Goal: Task Accomplishment & Management: Use online tool/utility

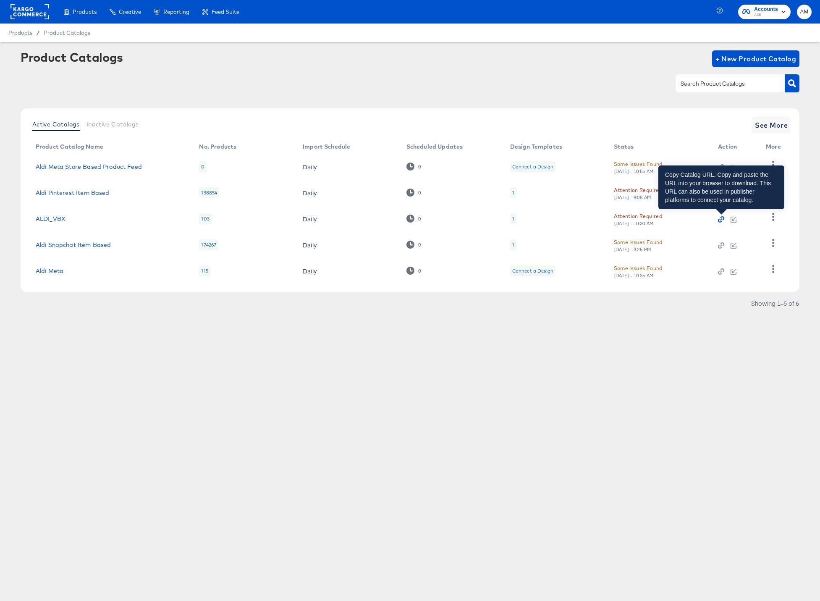
click at [722, 220] on icon "button" at bounding box center [721, 219] width 6 height 6
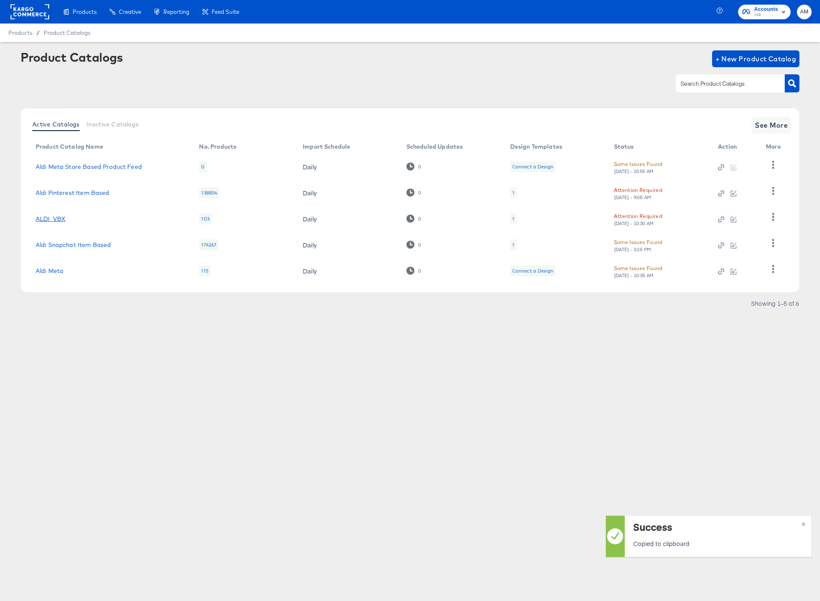
click at [50, 221] on link "ALDI_VBX" at bounding box center [51, 218] width 30 height 7
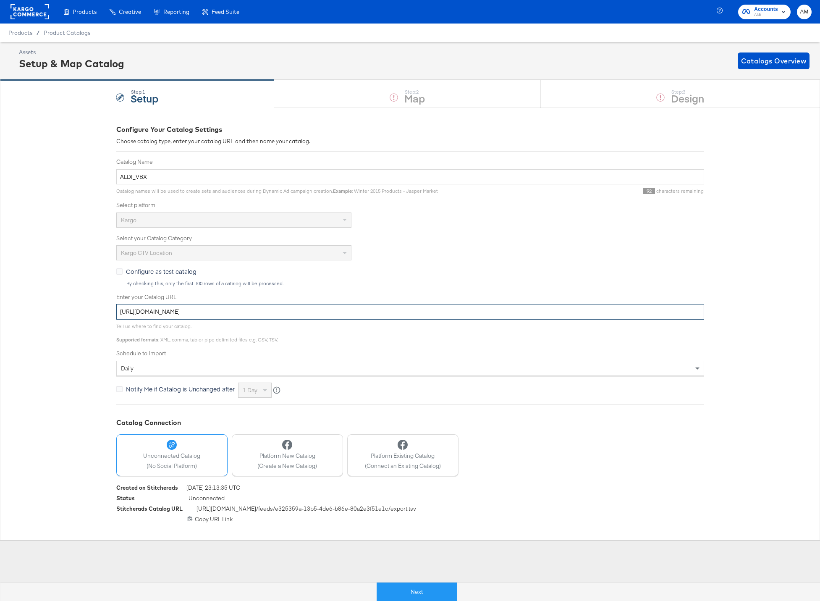
drag, startPoint x: 346, startPoint y: 311, endPoint x: 1, endPoint y: 299, distance: 345.4
click at [1, 299] on div "Configure Your Catalog Settings Choose catalog type, enter your catalog URL and…" at bounding box center [410, 324] width 820 height 433
paste input "411"
type input "[URL][DOMAIN_NAME]"
click at [402, 591] on button "Next" at bounding box center [417, 591] width 80 height 19
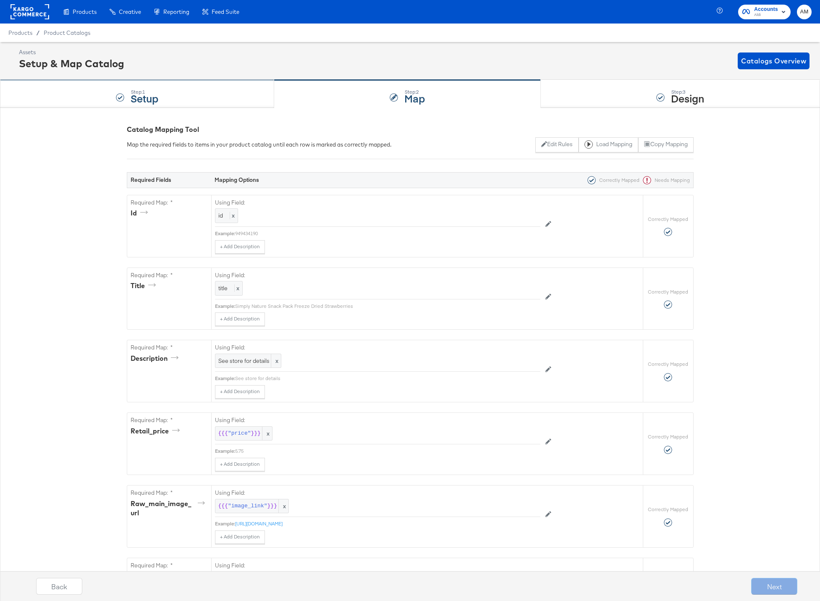
click at [199, 92] on div "Step: 1 Setup" at bounding box center [137, 94] width 274 height 28
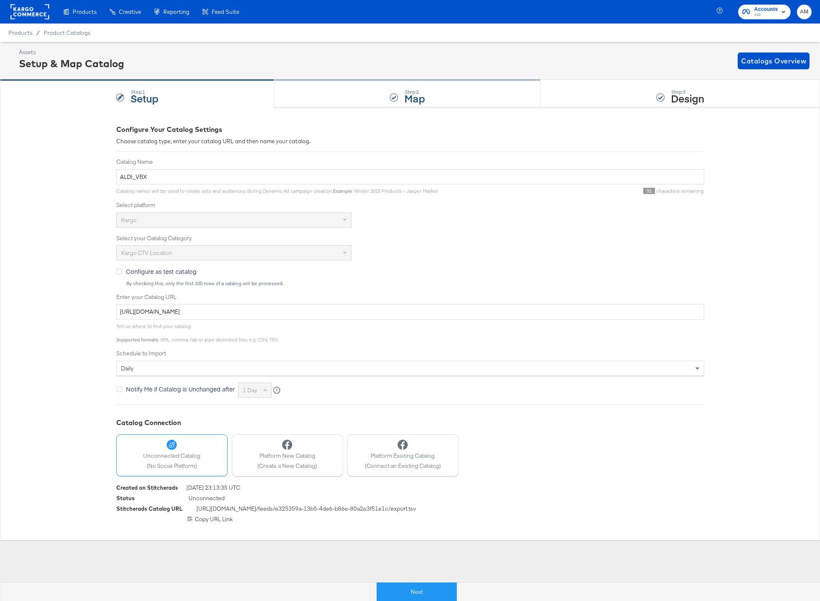
click at [315, 94] on div "Step: 2 Map" at bounding box center [407, 94] width 267 height 28
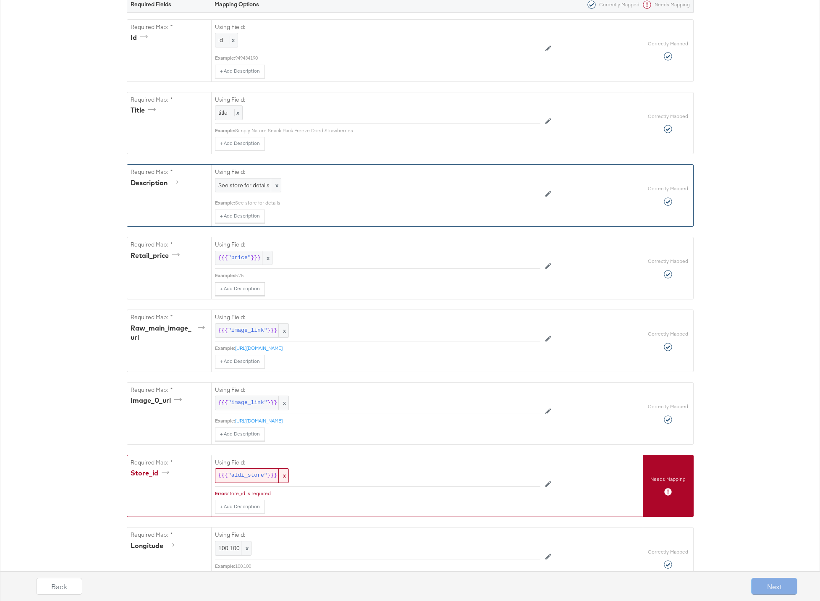
scroll to position [292, 0]
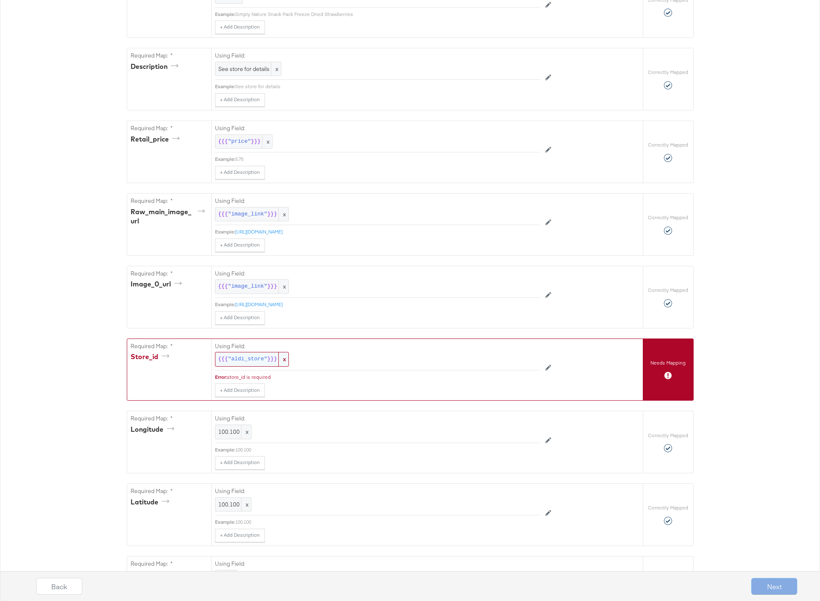
click at [240, 362] on span ""aldi_store"" at bounding box center [247, 359] width 39 height 8
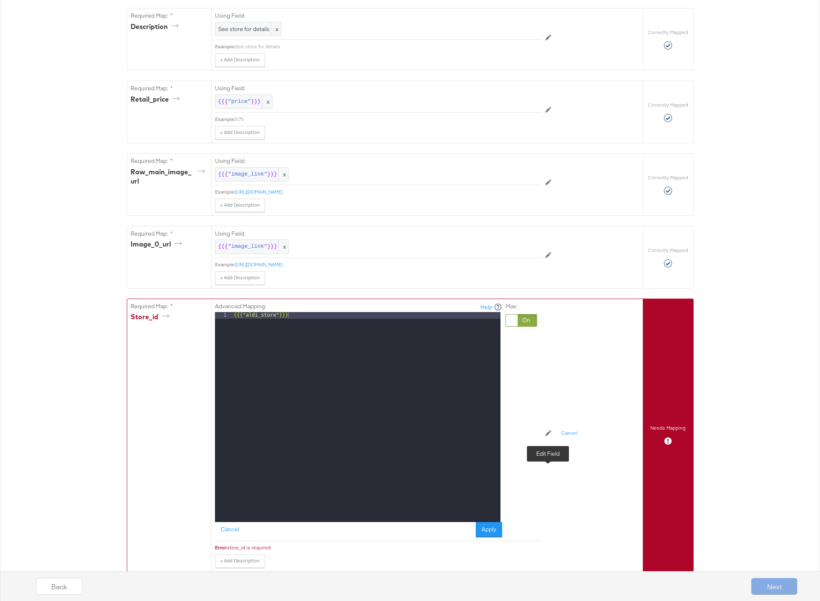
scroll to position [366, 0]
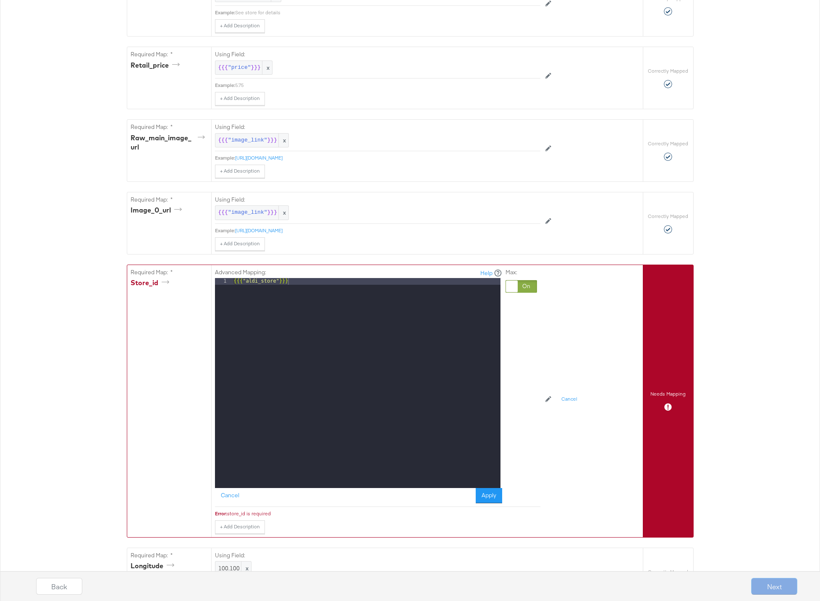
click at [525, 281] on div at bounding box center [521, 286] width 31 height 13
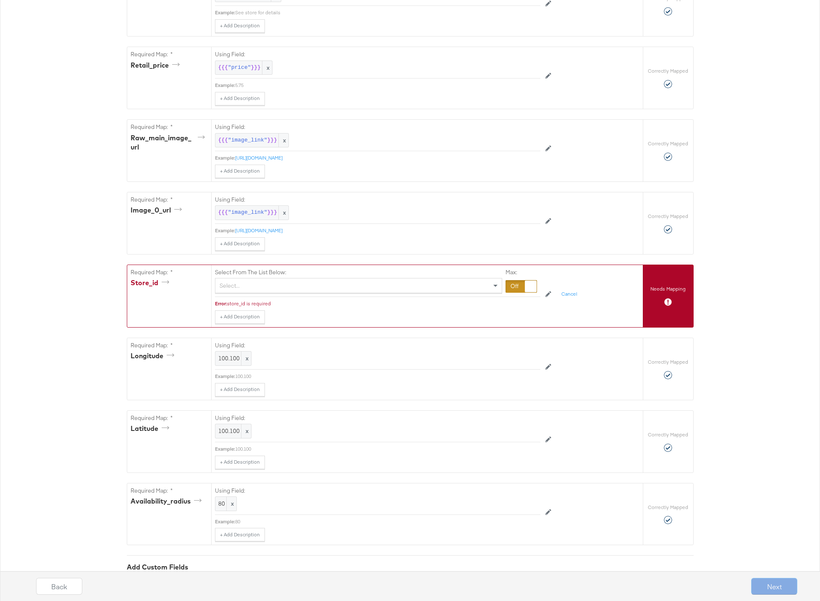
click at [259, 283] on div "Select..." at bounding box center [358, 285] width 286 height 14
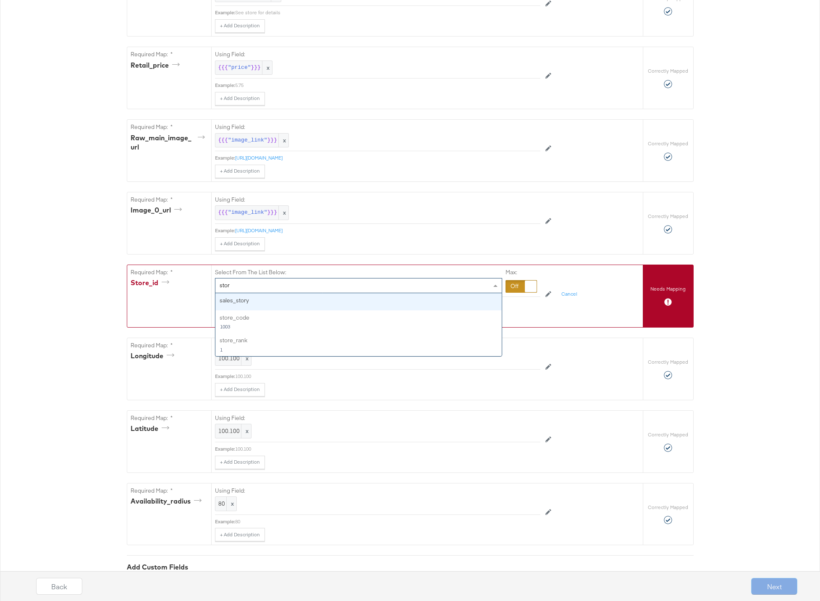
type input "store"
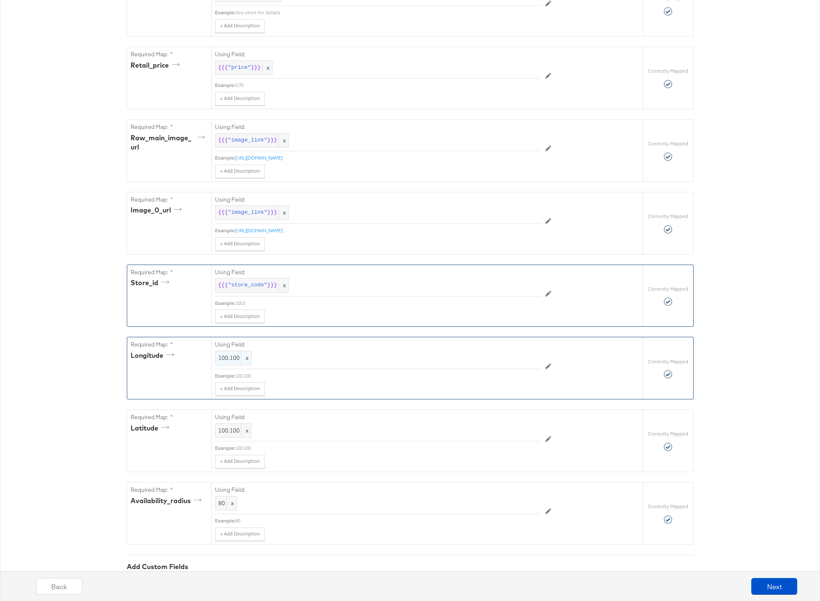
click at [223, 359] on span "100.100" at bounding box center [233, 358] width 30 height 8
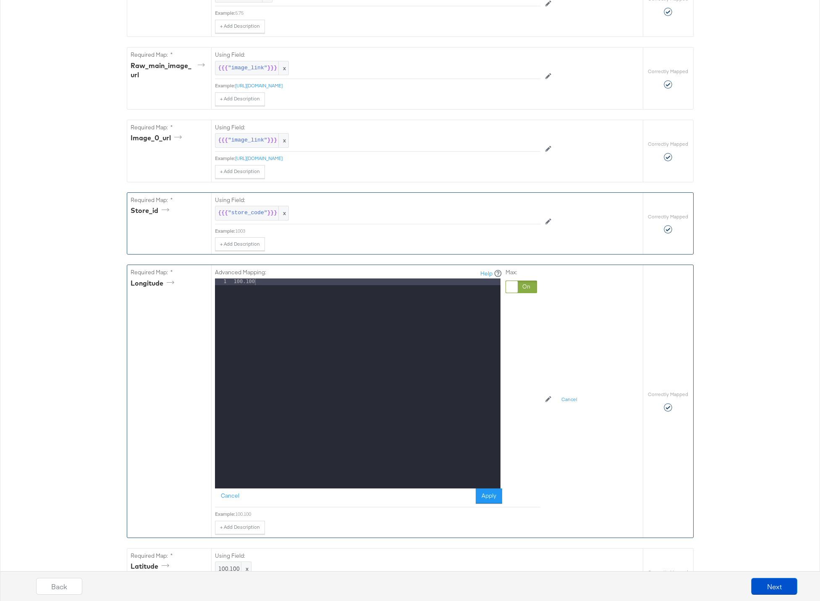
click at [525, 287] on div at bounding box center [521, 287] width 31 height 13
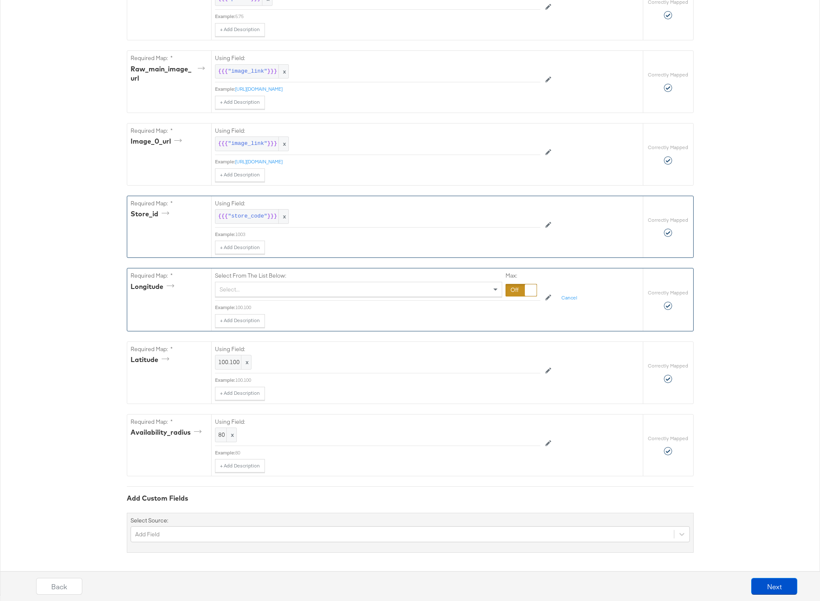
scroll to position [435, 0]
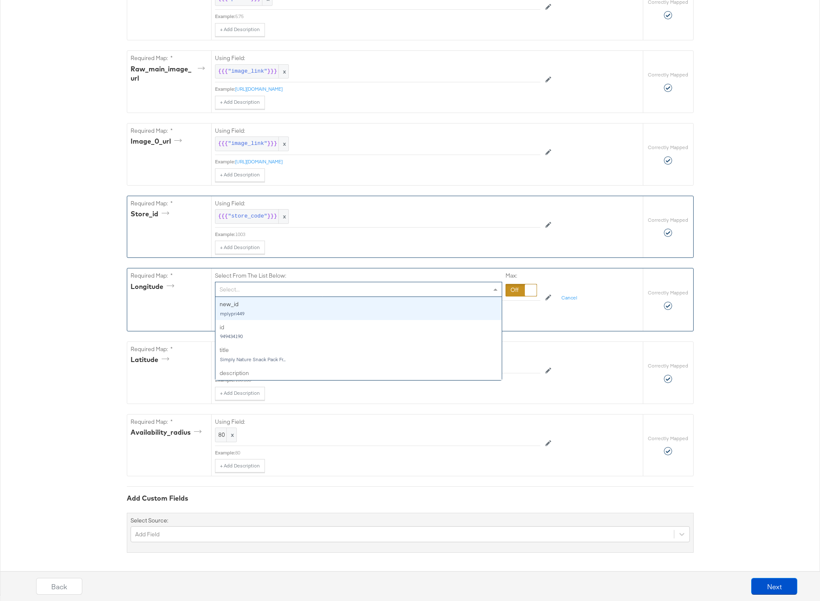
click at [272, 286] on div "Select..." at bounding box center [358, 289] width 286 height 14
type input "long"
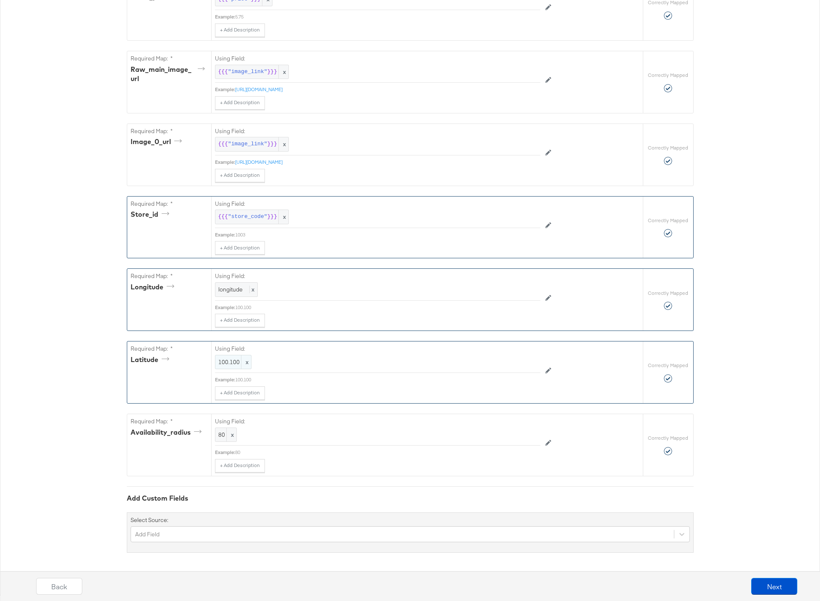
click at [223, 364] on span "100.100" at bounding box center [233, 362] width 30 height 8
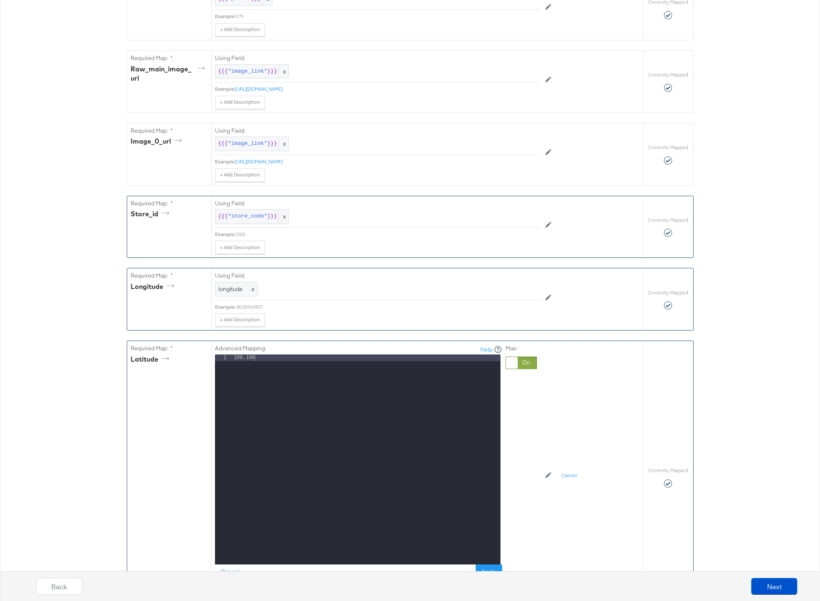
click at [526, 363] on div at bounding box center [521, 363] width 31 height 13
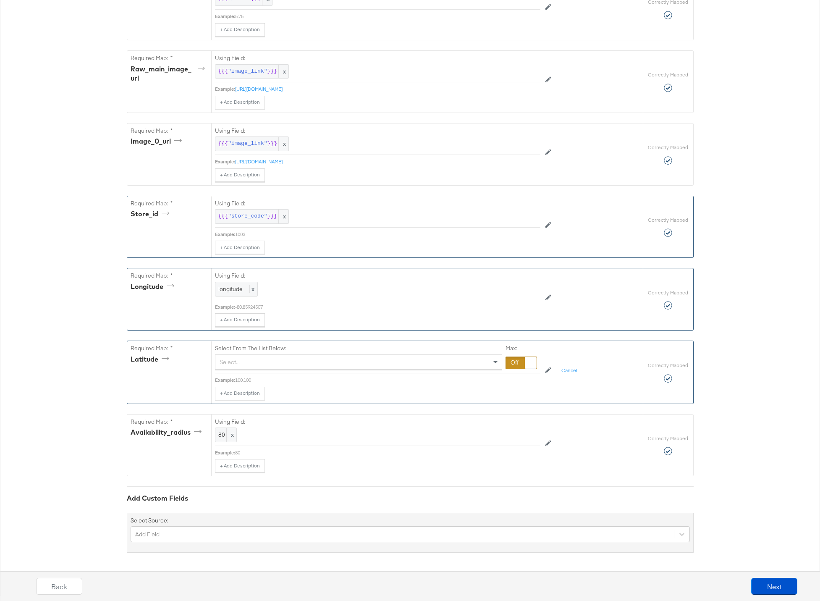
click at [310, 361] on div "Select..." at bounding box center [358, 362] width 286 height 14
type input "k"
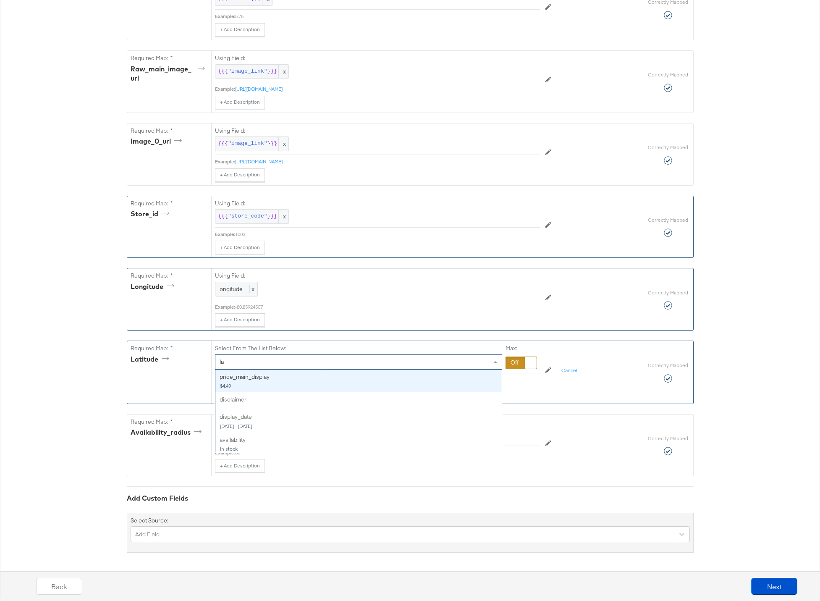
type input "lat"
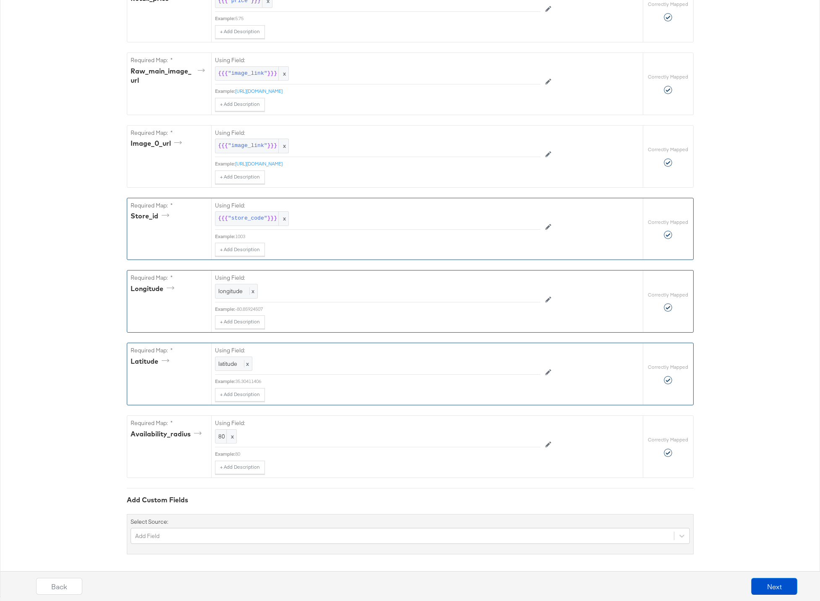
scroll to position [433, 0]
click at [771, 585] on button "Next" at bounding box center [774, 586] width 46 height 17
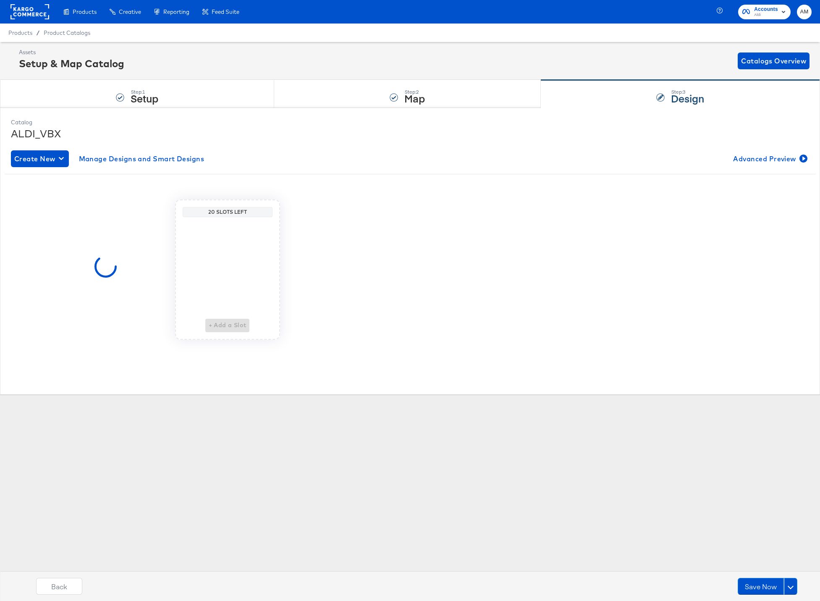
scroll to position [0, 0]
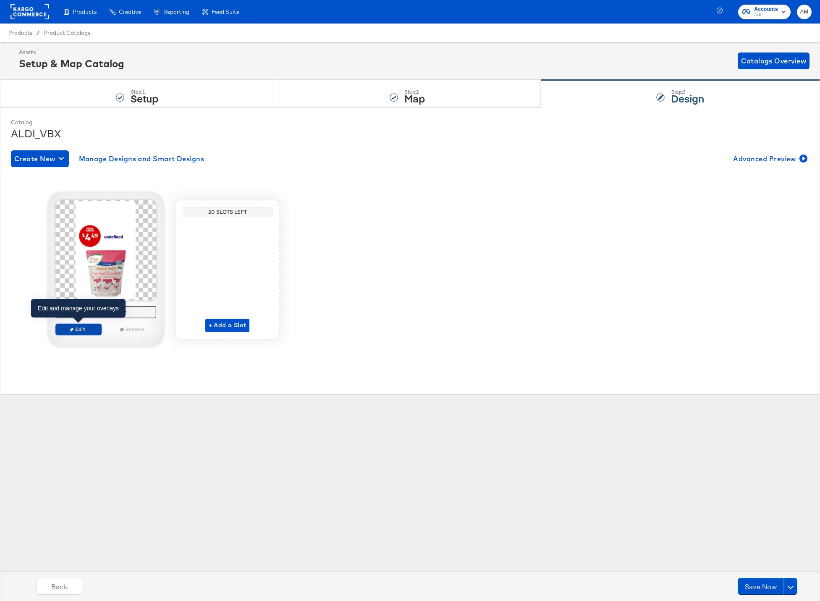
click at [72, 329] on icon "button" at bounding box center [72, 330] width 4 height 4
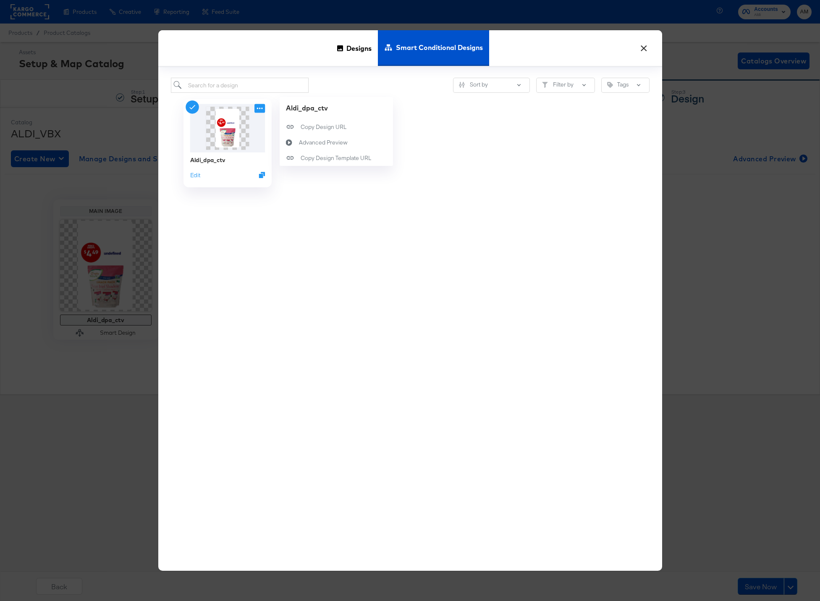
click at [258, 108] on icon at bounding box center [260, 109] width 6 height 2
click at [256, 237] on div "Aldi_dpa_ctv Edit" at bounding box center [410, 321] width 479 height 457
click at [194, 174] on button "Edit" at bounding box center [195, 175] width 10 height 8
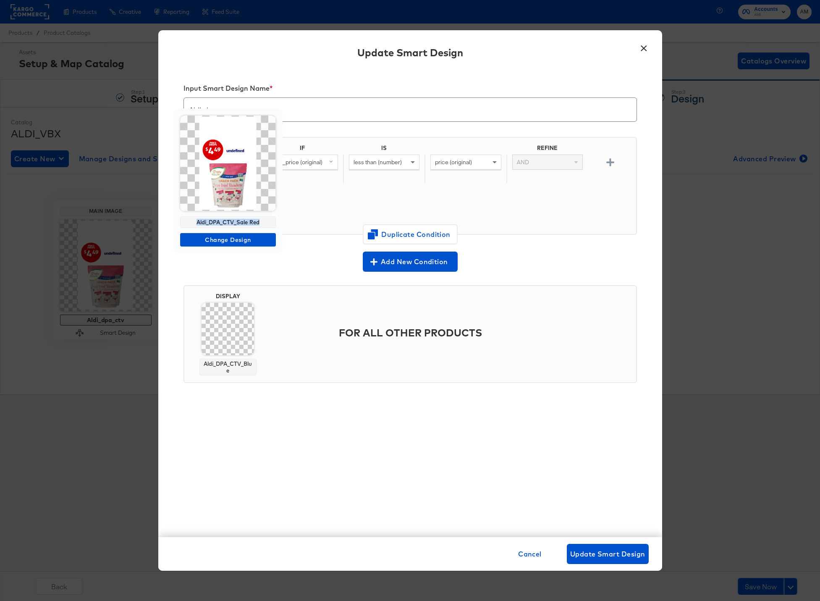
drag, startPoint x: 196, startPoint y: 221, endPoint x: 264, endPoint y: 222, distance: 68.5
click at [264, 222] on div "Aldi_DPA_CTV_Sale Red" at bounding box center [228, 222] width 96 height 12
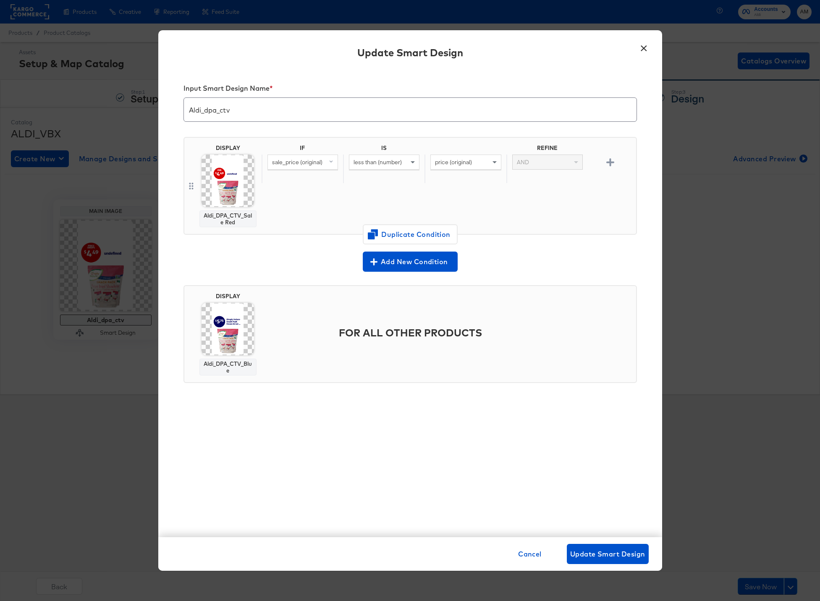
click at [645, 47] on button "×" at bounding box center [644, 46] width 15 height 15
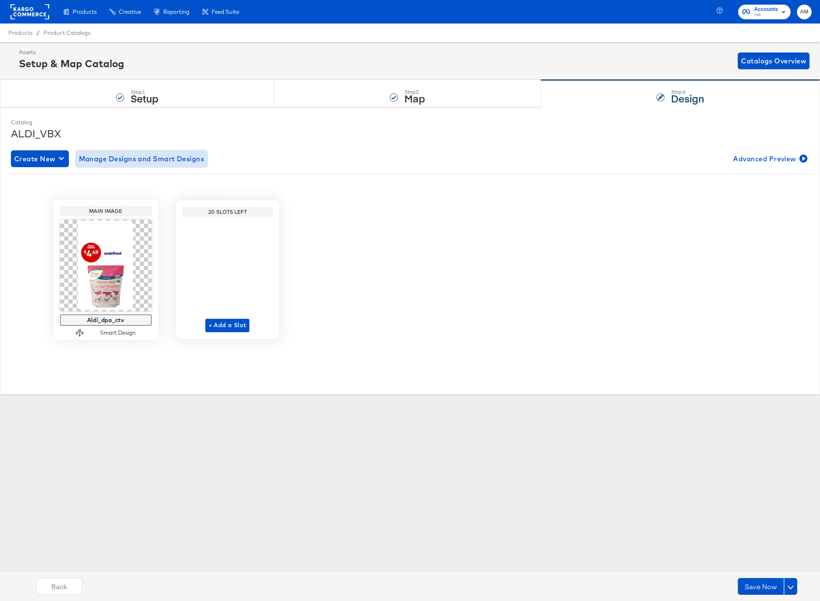
click at [115, 160] on span "Manage Designs and Smart Designs" at bounding box center [142, 159] width 126 height 12
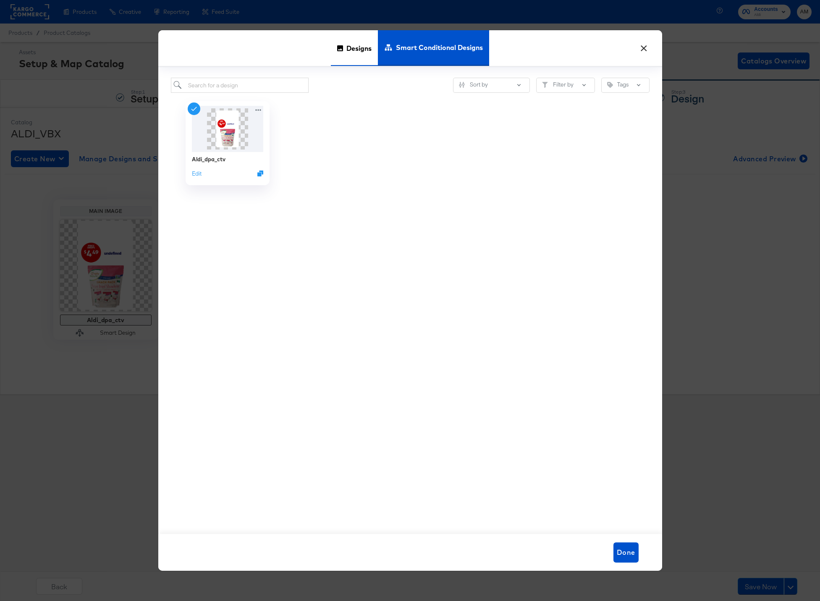
click at [341, 49] on icon at bounding box center [340, 48] width 6 height 6
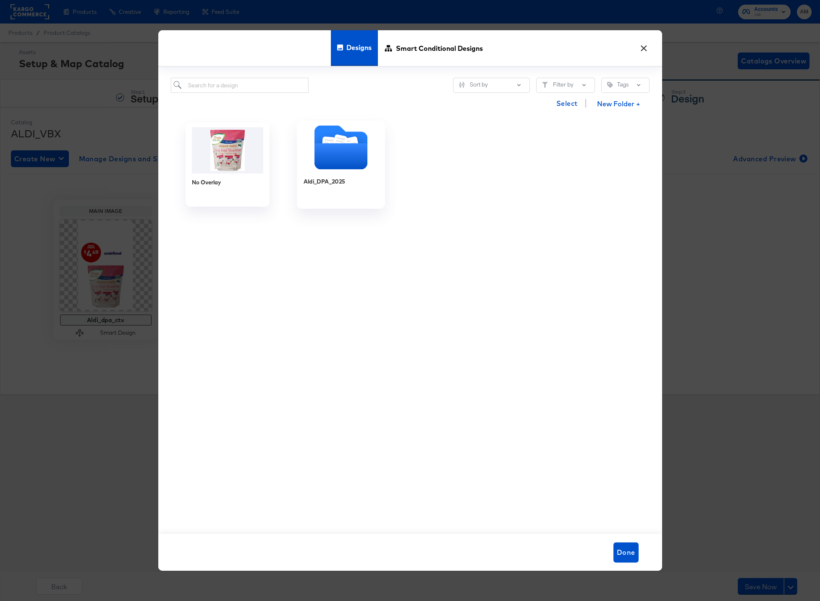
click at [333, 152] on icon "Folder" at bounding box center [340, 156] width 53 height 26
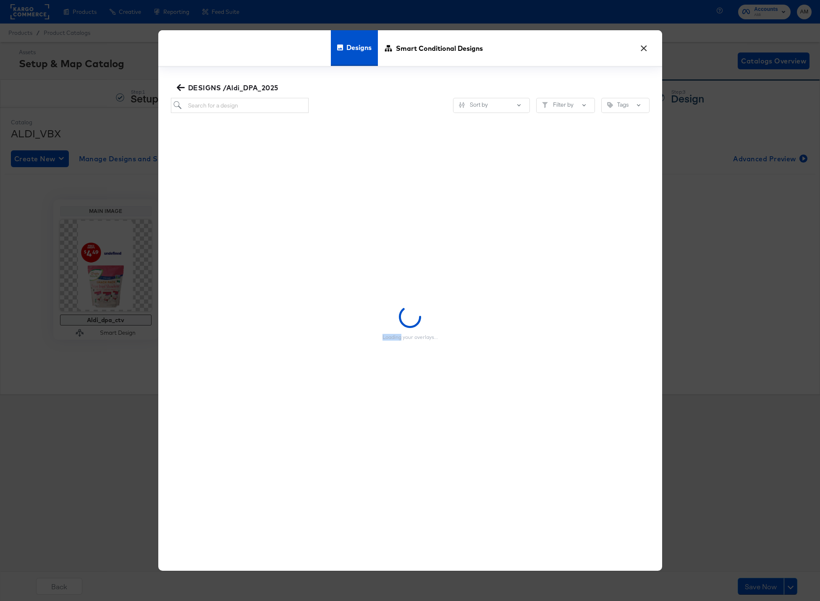
click at [333, 152] on div "Loading your overlays..." at bounding box center [410, 323] width 479 height 420
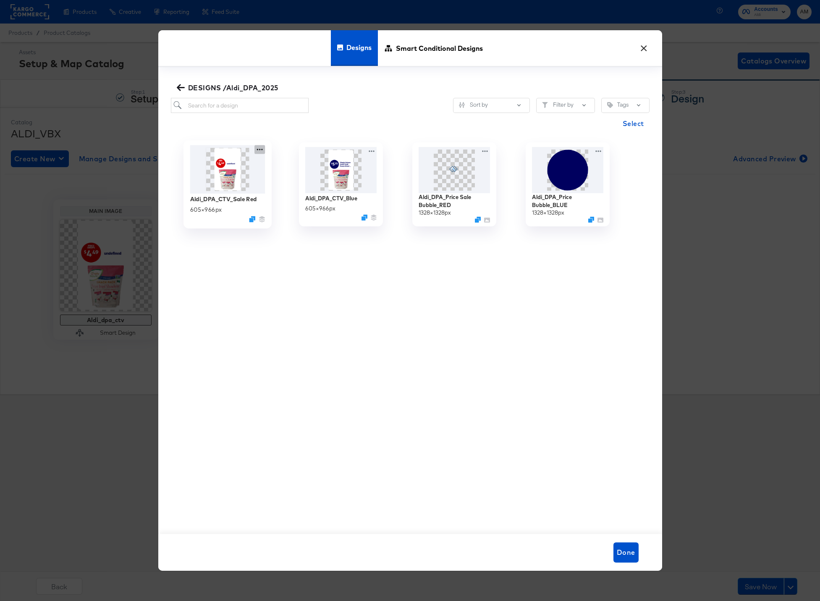
click at [258, 150] on icon at bounding box center [259, 149] width 10 height 9
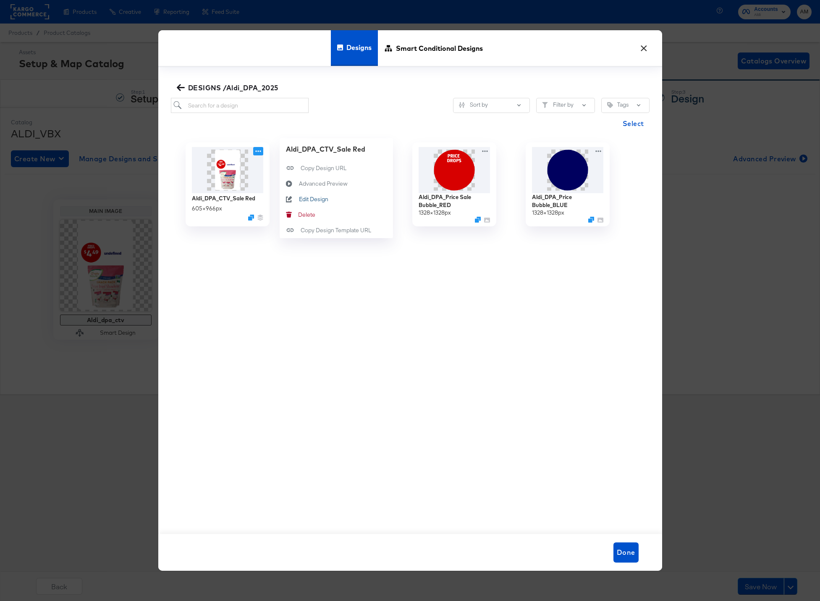
click at [310, 204] on button "Edit Design Edit Design" at bounding box center [336, 199] width 113 height 16
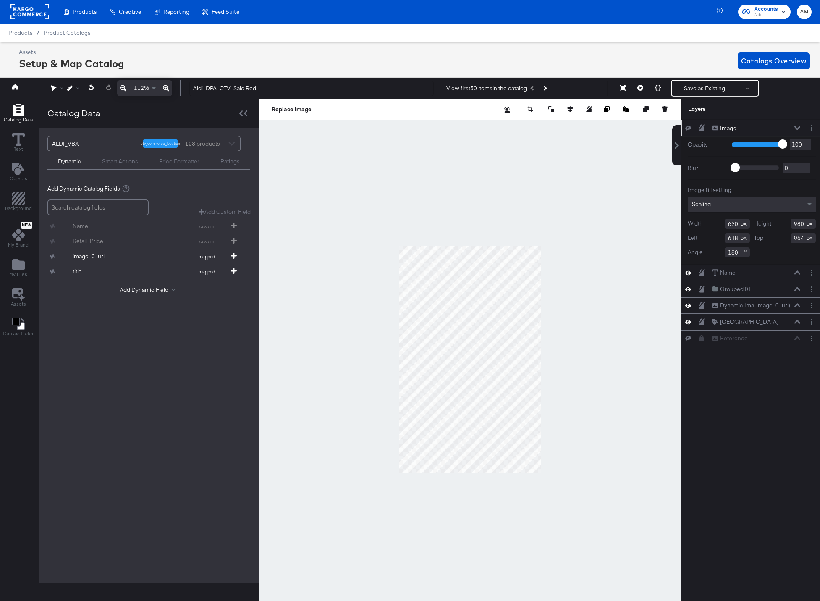
scroll to position [0, 2]
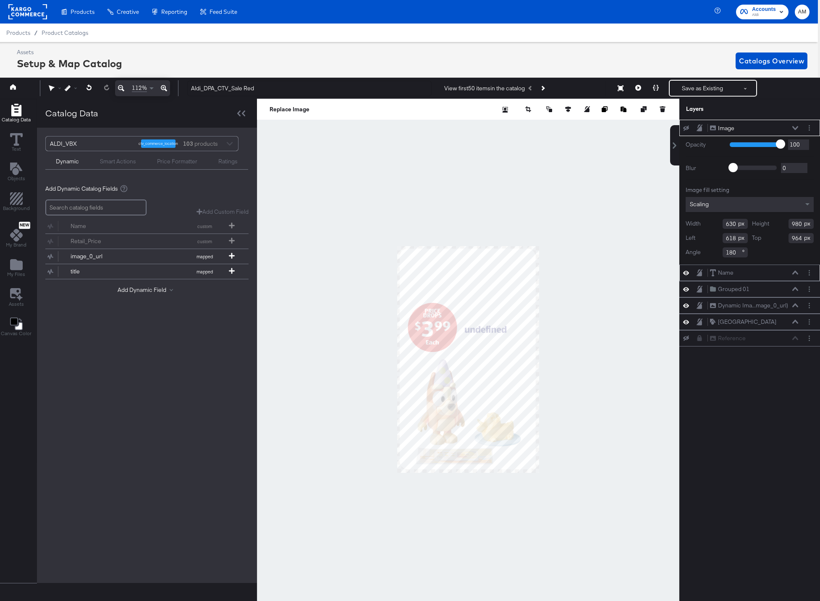
click at [814, 274] on div at bounding box center [811, 272] width 12 height 9
click at [809, 273] on icon "Layer Options" at bounding box center [809, 272] width 1 height 5
click at [716, 273] on div "Name Name" at bounding box center [722, 273] width 24 height 8
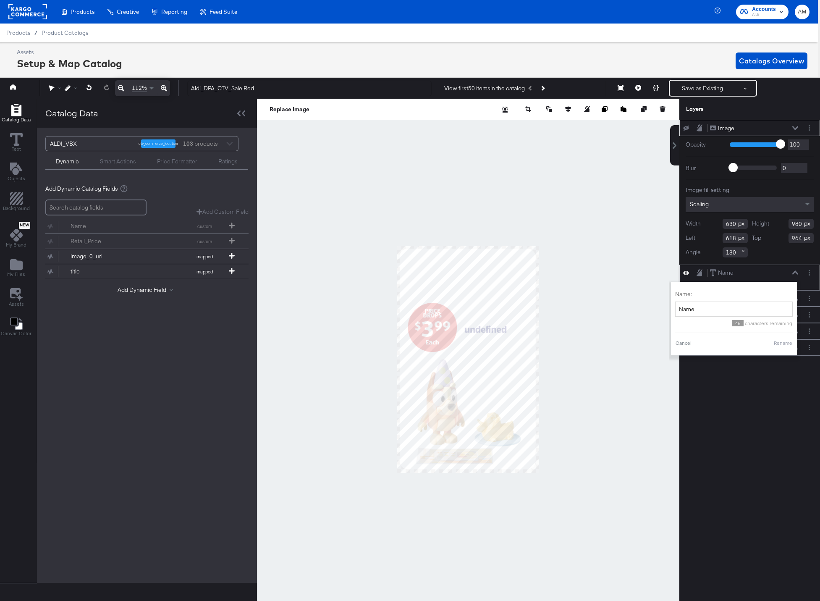
click at [795, 273] on icon at bounding box center [795, 272] width 6 height 4
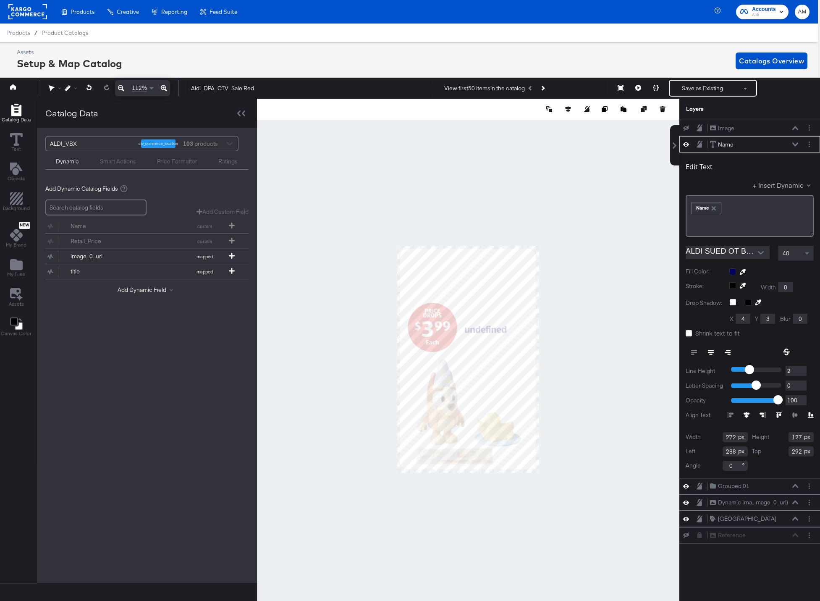
click at [780, 188] on button "+ Insert Dynamic" at bounding box center [783, 185] width 61 height 9
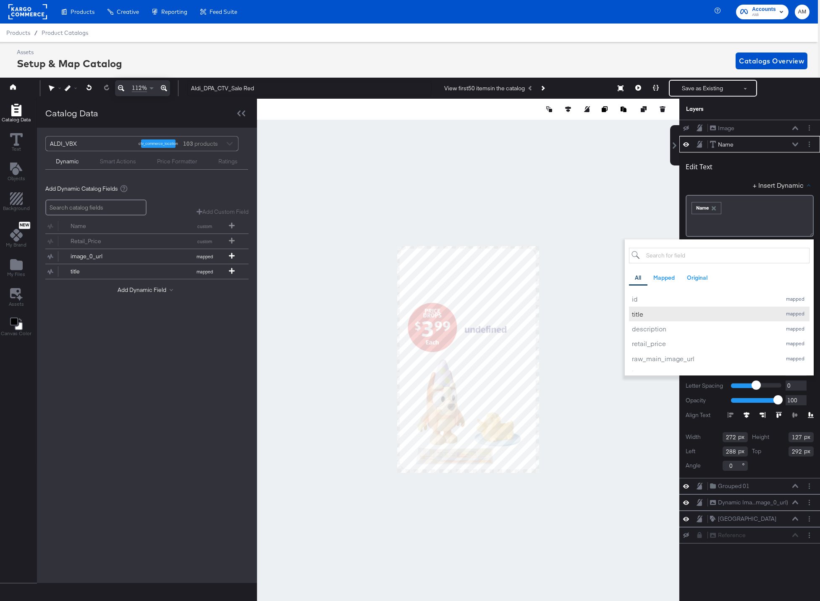
click at [643, 315] on div "title" at bounding box center [704, 314] width 145 height 9
click at [745, 207] on icon "button" at bounding box center [745, 208] width 4 height 4
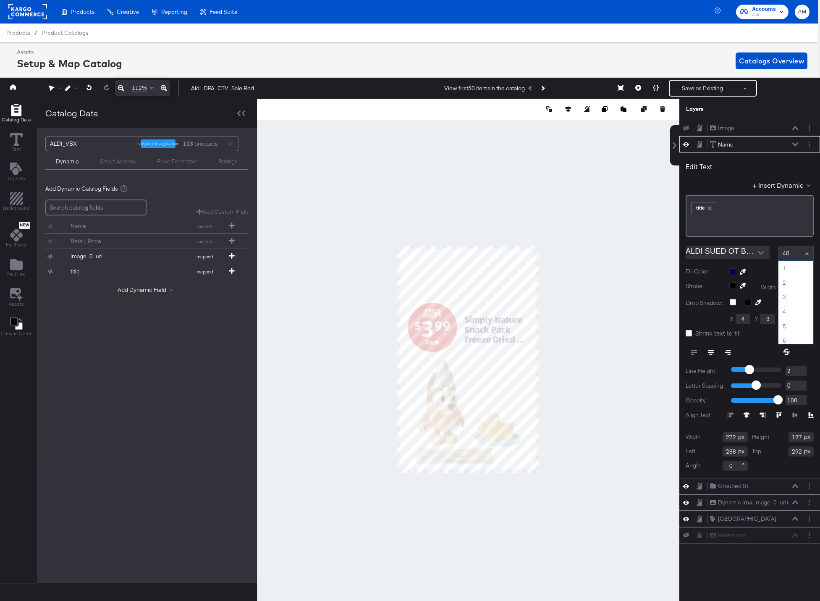
click at [808, 252] on span at bounding box center [807, 253] width 4 height 2
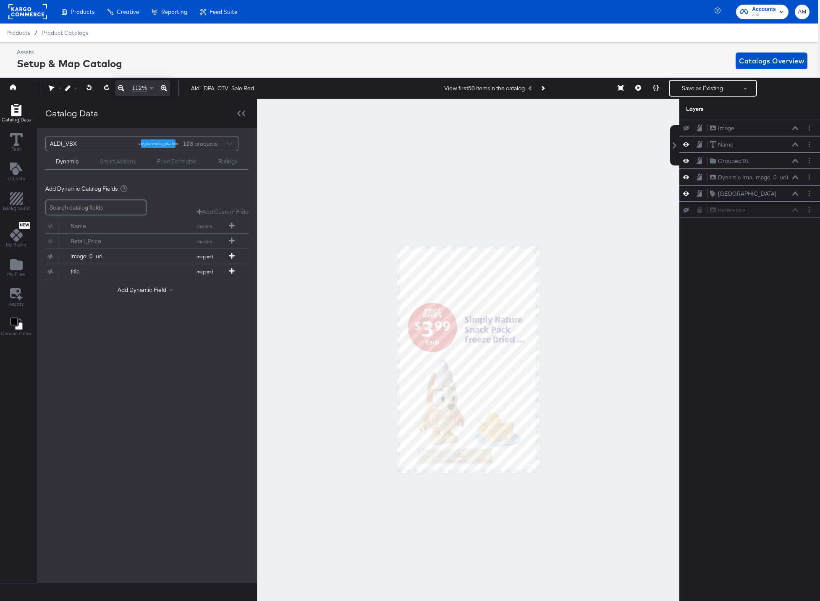
click at [741, 297] on div "Image Image Name Name Grouped 01 Grouped 01 Dynamic Ima...mage_0_url) Dynamic I…" at bounding box center [744, 365] width 151 height 490
click at [795, 162] on icon at bounding box center [795, 161] width 6 height 4
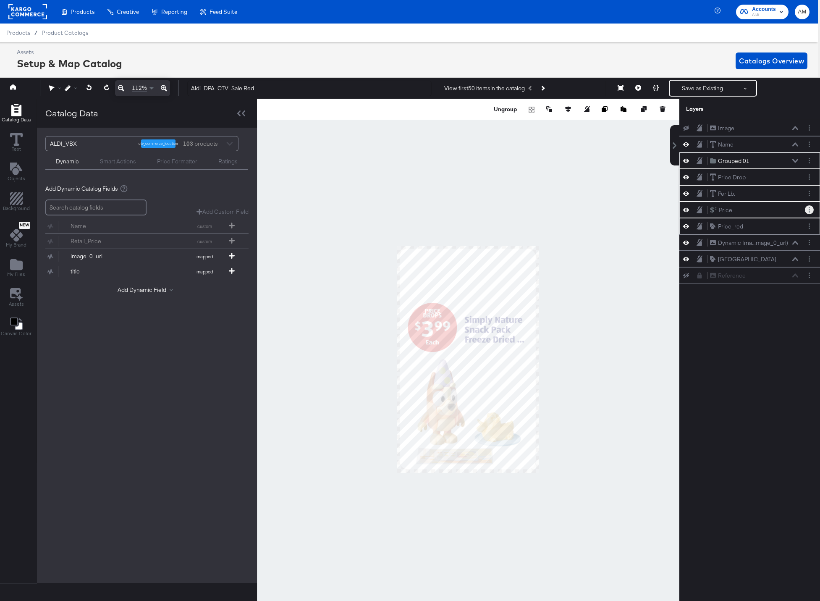
click at [807, 209] on button "Layer Options" at bounding box center [809, 209] width 9 height 9
click at [765, 239] on button "Edit Price Format" at bounding box center [756, 238] width 45 height 9
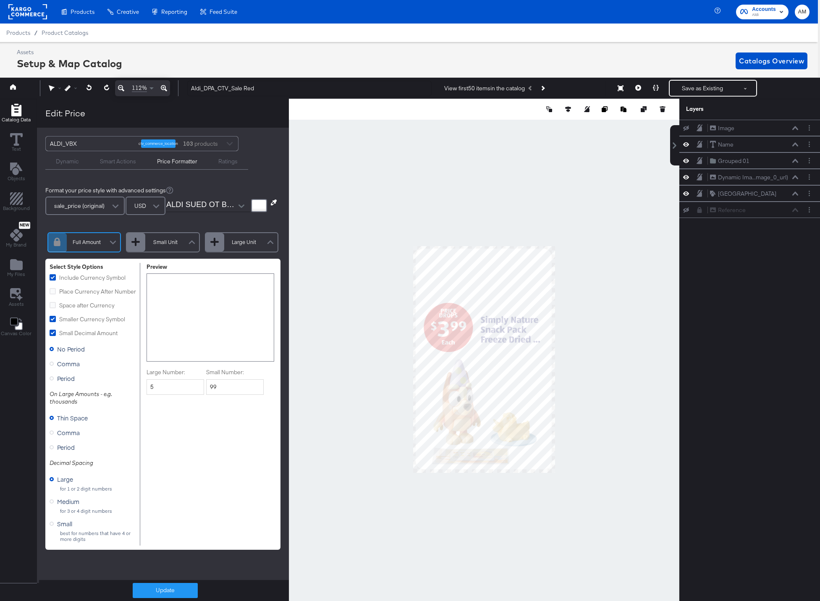
click at [310, 341] on div at bounding box center [484, 359] width 391 height 521
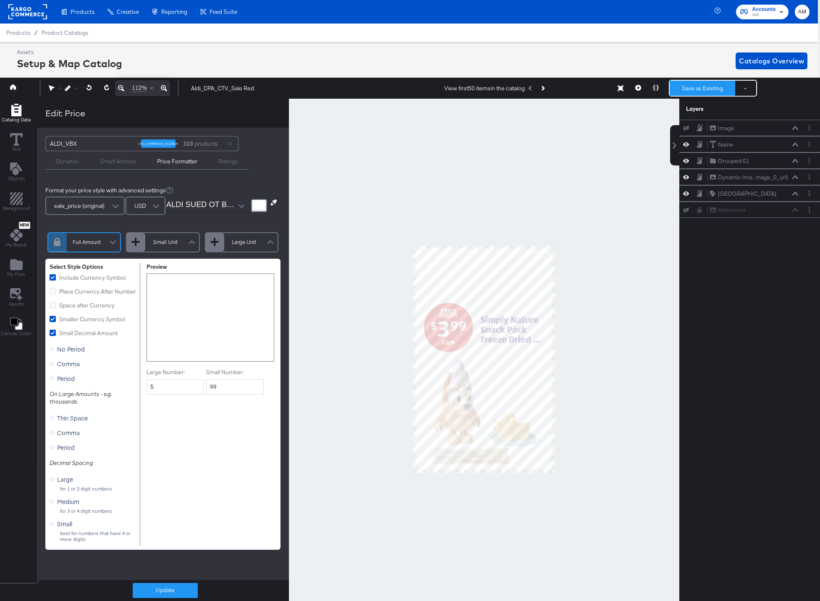
click at [700, 87] on button "Save as Existing" at bounding box center [703, 88] width 66 height 15
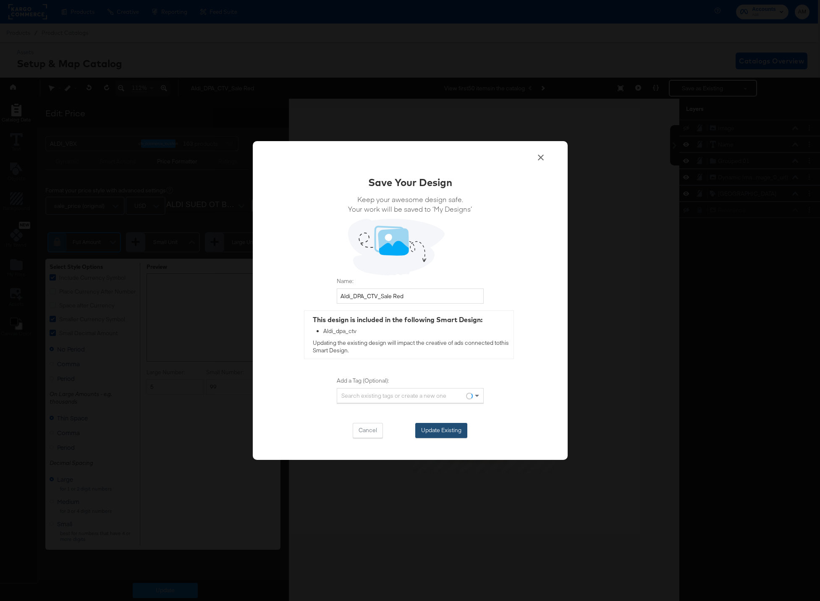
click at [426, 429] on button "Update Existing" at bounding box center [441, 430] width 52 height 15
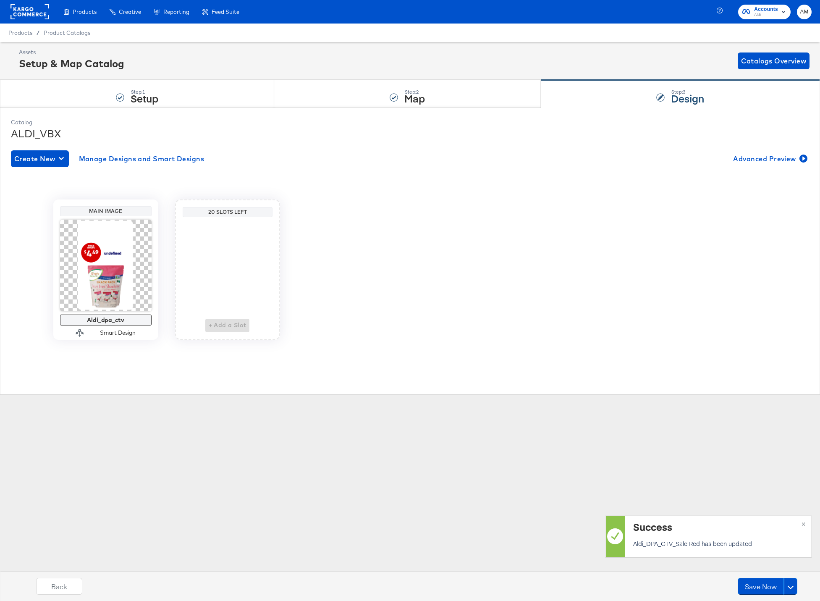
scroll to position [0, 0]
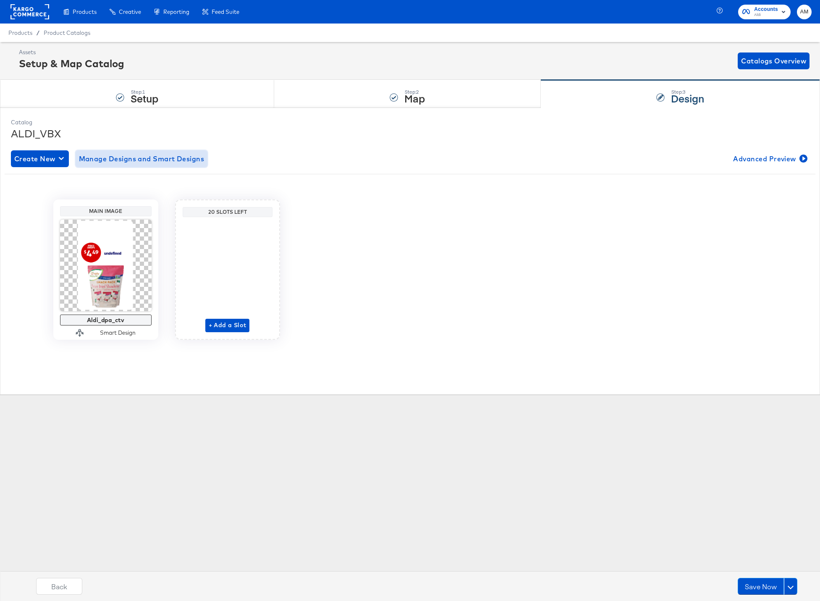
click at [96, 157] on span "Manage Designs and Smart Designs" at bounding box center [142, 159] width 126 height 12
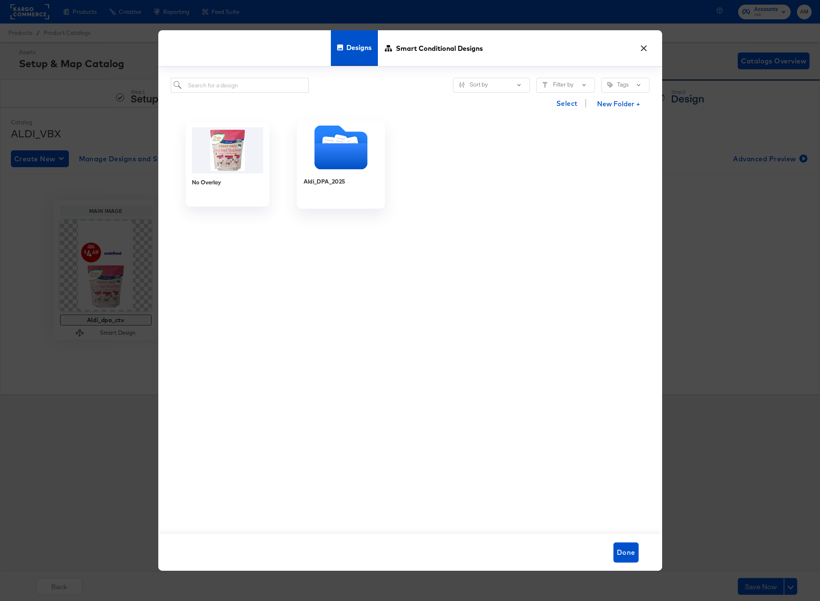
click at [333, 157] on icon "Folder" at bounding box center [340, 156] width 53 height 26
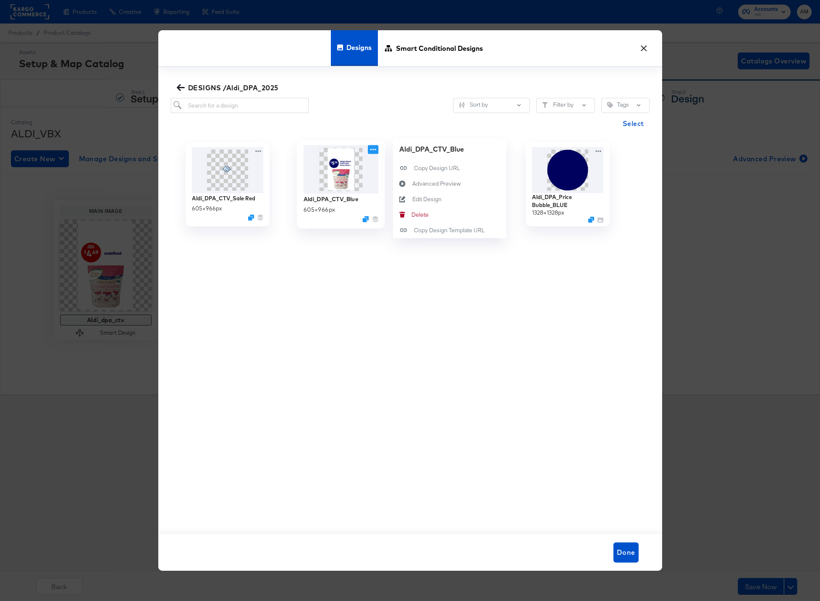
click at [374, 147] on icon at bounding box center [373, 149] width 10 height 9
click at [412, 199] on div "Edit Design Edit Design" at bounding box center [412, 199] width 0 height 0
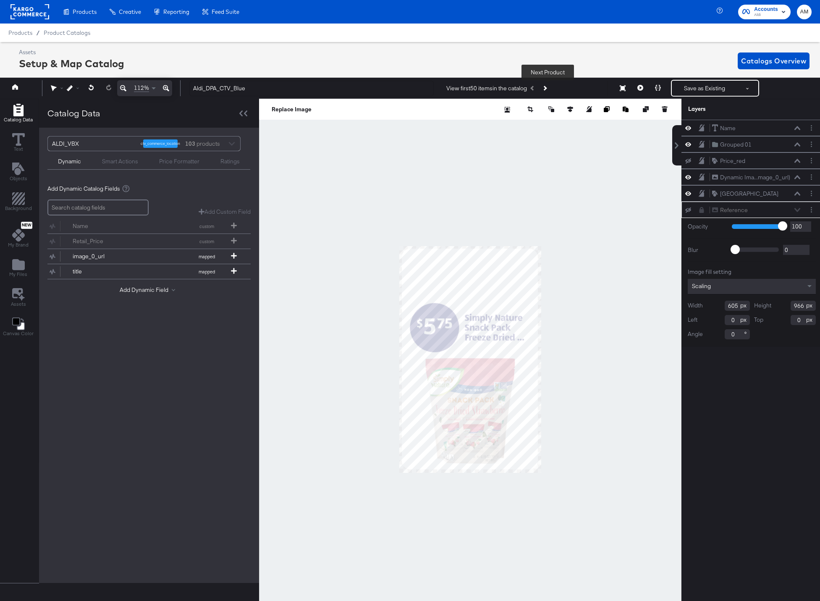
click at [550, 89] on button "Next Product" at bounding box center [545, 88] width 12 height 15
click at [535, 88] on icon "Previous Product" at bounding box center [533, 88] width 5 height 5
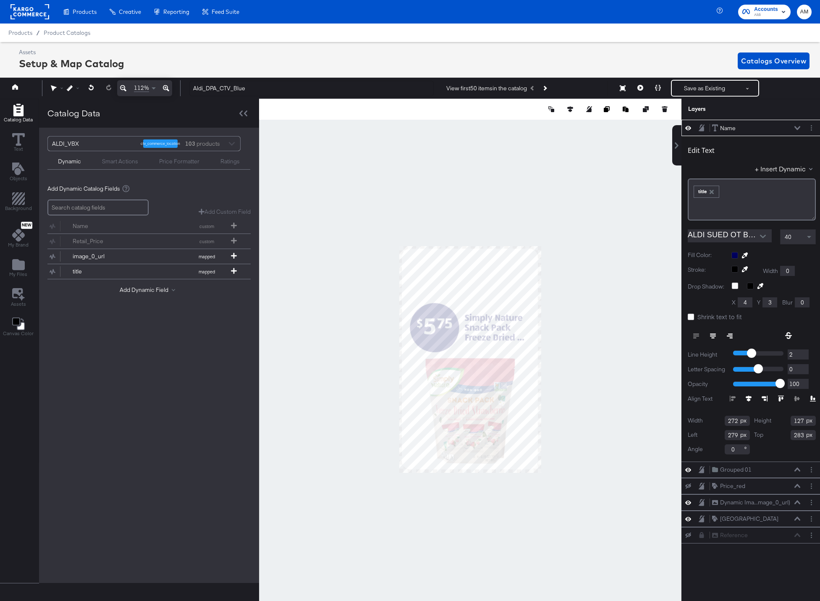
scroll to position [0, 2]
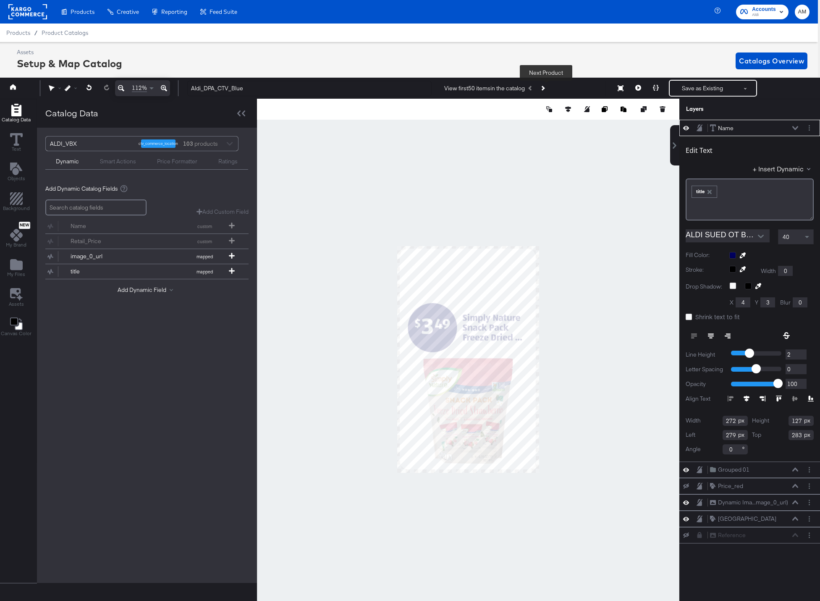
click at [547, 90] on button "Next Product" at bounding box center [543, 88] width 12 height 15
click at [547, 89] on button "Next Product" at bounding box center [543, 88] width 12 height 15
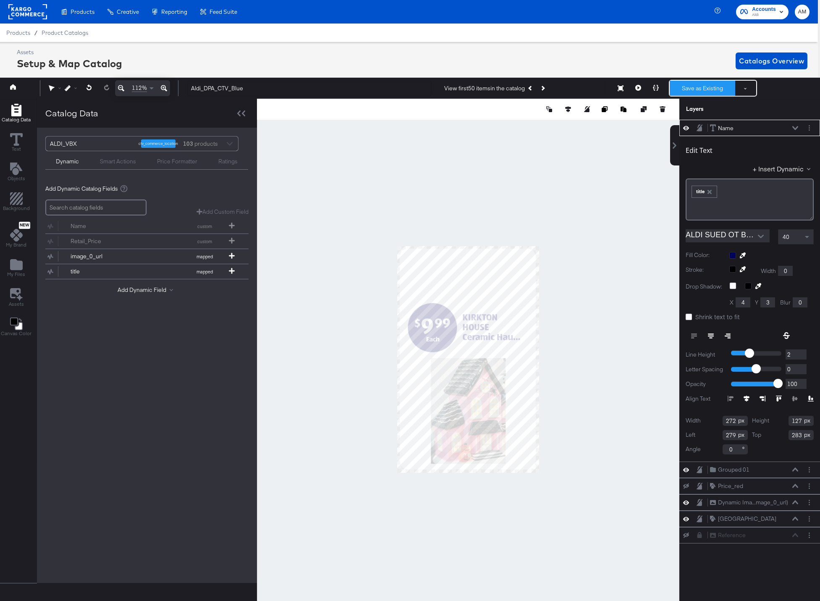
click at [703, 88] on button "Save as Existing" at bounding box center [703, 88] width 66 height 15
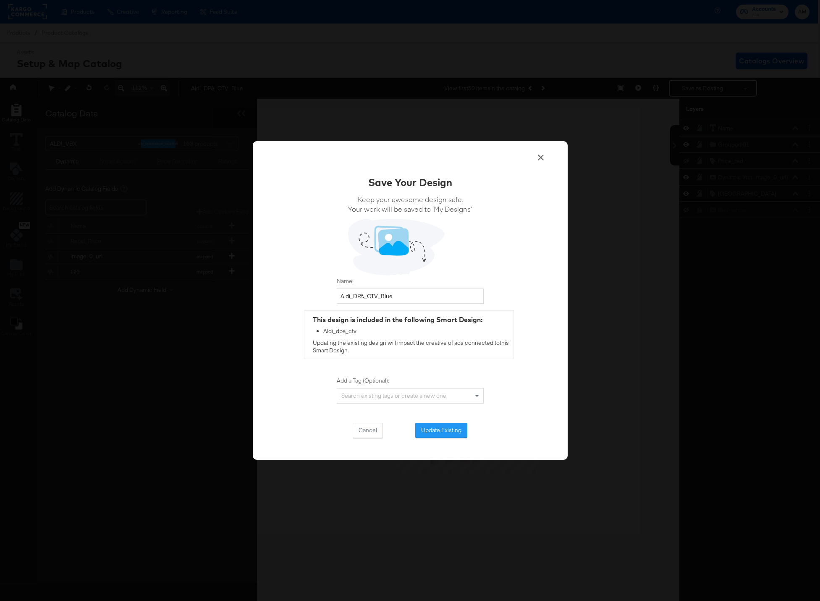
click at [449, 428] on button "Update Existing" at bounding box center [441, 430] width 52 height 15
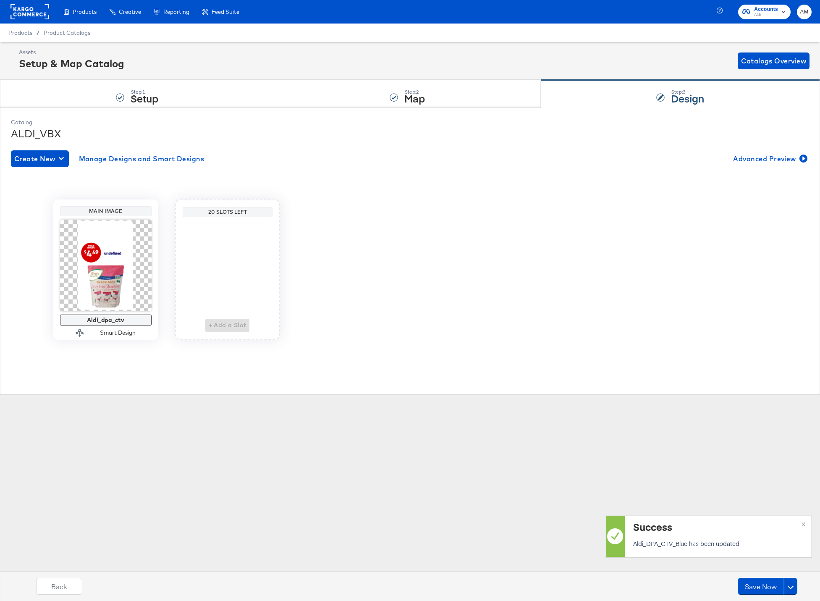
scroll to position [0, 0]
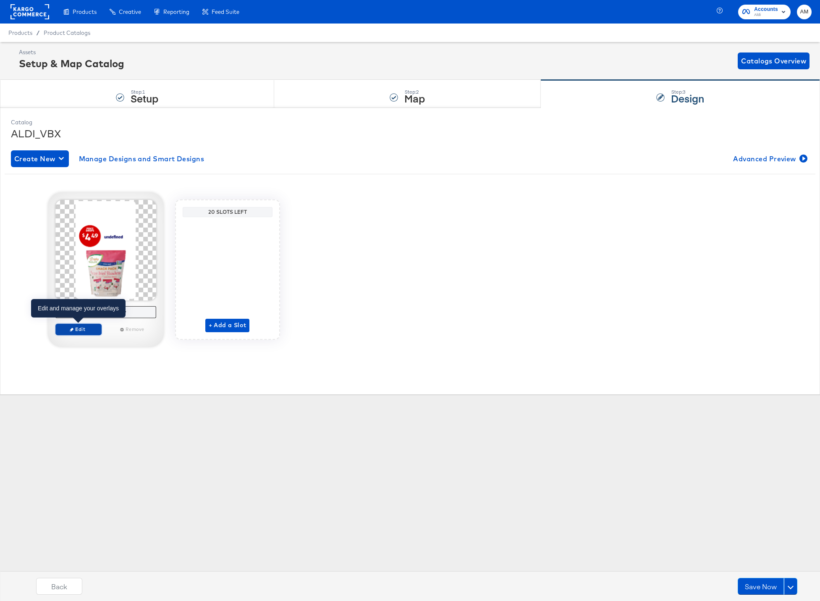
click at [78, 331] on span "Edit" at bounding box center [78, 329] width 39 height 6
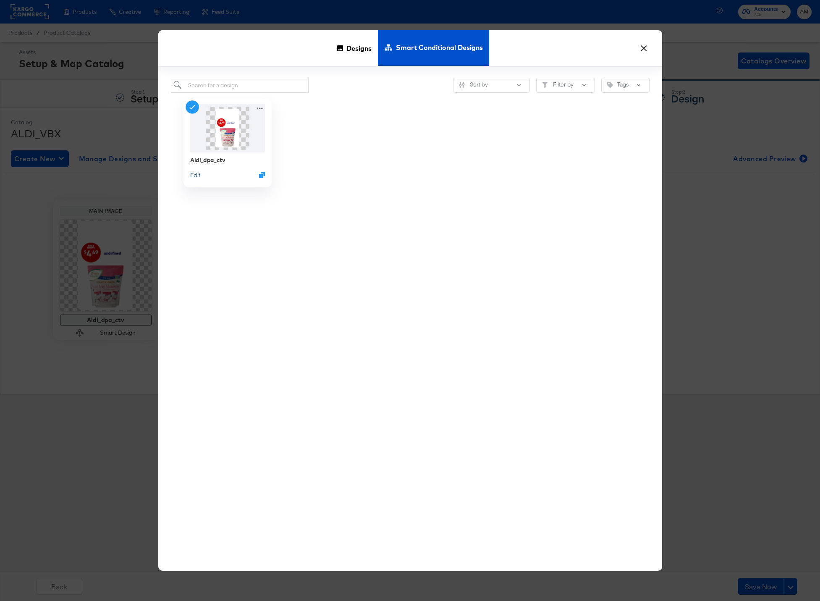
click at [195, 178] on button "Edit" at bounding box center [195, 175] width 10 height 8
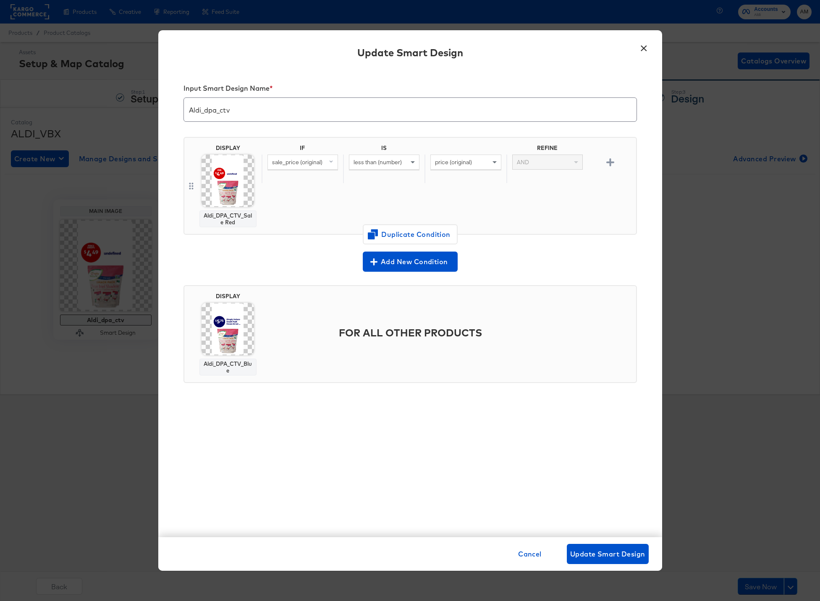
click at [222, 190] on img at bounding box center [228, 181] width 52 height 52
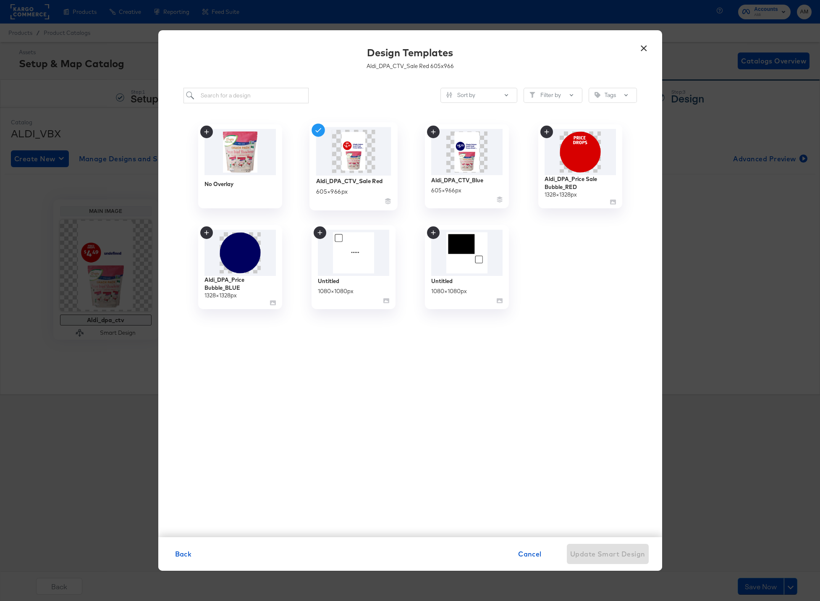
click at [346, 165] on img at bounding box center [353, 151] width 75 height 48
click at [459, 148] on img at bounding box center [466, 151] width 75 height 48
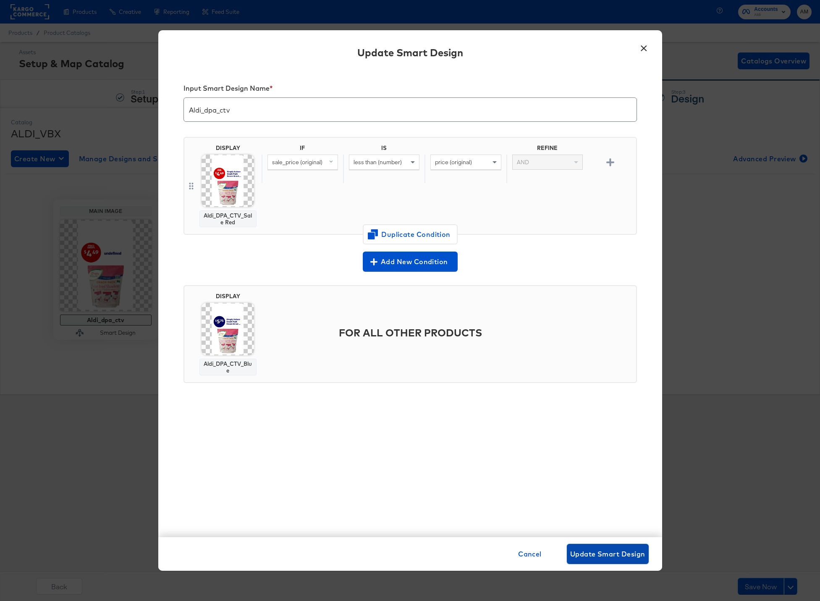
click at [589, 556] on span "Update Smart Design" at bounding box center [607, 554] width 75 height 12
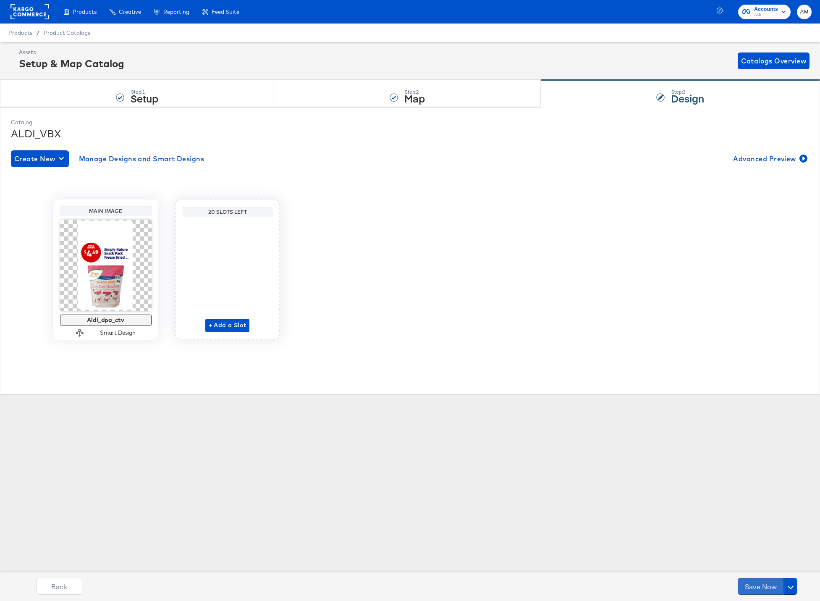
click at [755, 588] on button "Save Now" at bounding box center [761, 586] width 46 height 17
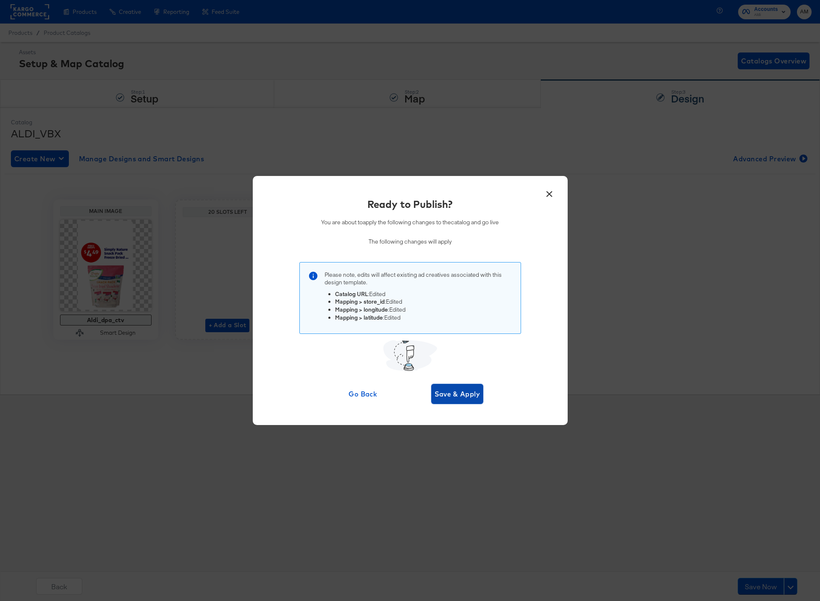
click at [457, 394] on span "Save & Apply" at bounding box center [458, 394] width 46 height 12
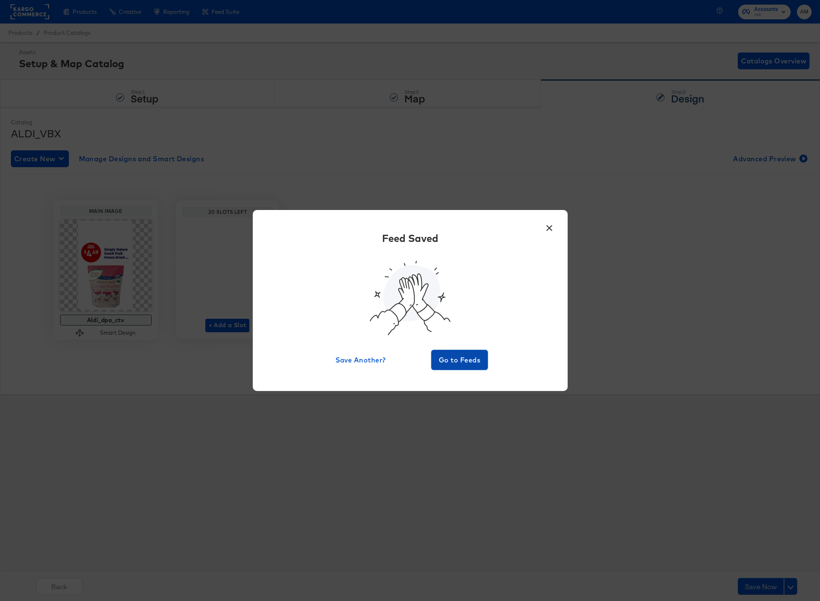
click at [450, 364] on span "Go to Feeds" at bounding box center [460, 360] width 50 height 12
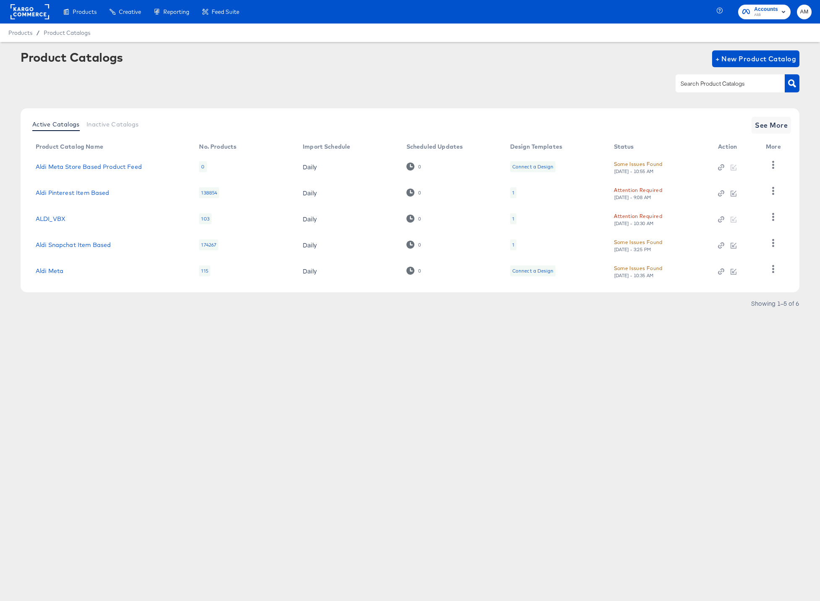
click at [638, 218] on div "Attention Required" at bounding box center [638, 216] width 48 height 9
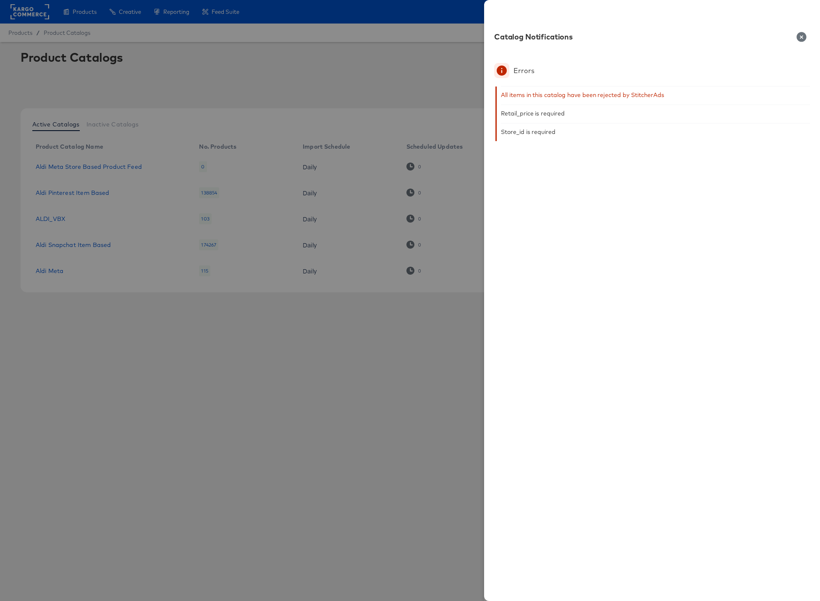
click at [800, 36] on icon "button" at bounding box center [802, 37] width 10 height 10
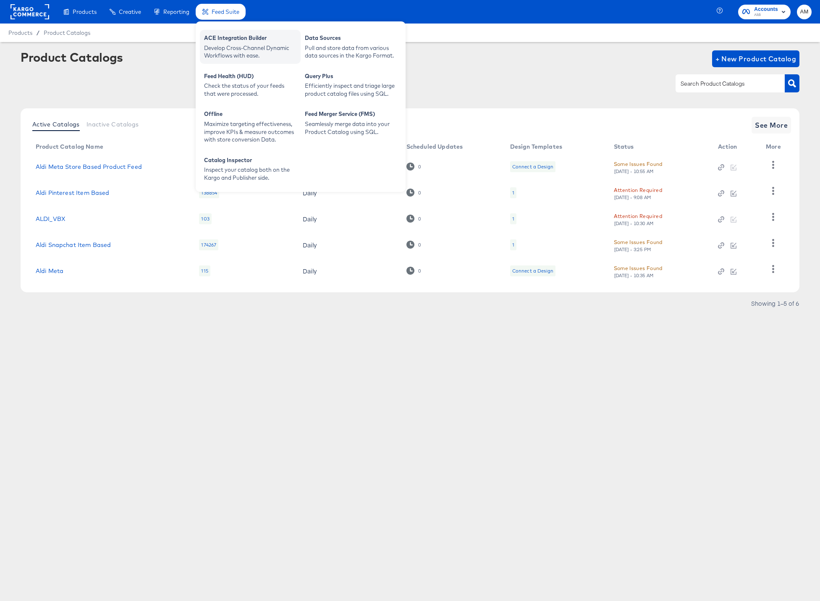
click at [227, 48] on div "Develop Cross-Channel Dynamic Workflows with ease." at bounding box center [250, 52] width 92 height 16
